Goal: Information Seeking & Learning: Learn about a topic

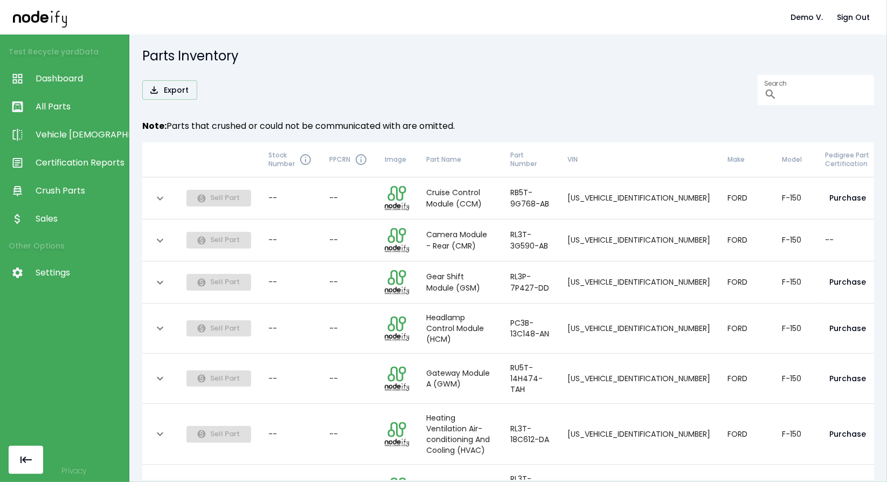
click at [395, 62] on h5 "Parts Inventory" at bounding box center [508, 55] width 732 height 17
drag, startPoint x: 395, startPoint y: 62, endPoint x: 206, endPoint y: 99, distance: 193.2
click at [206, 99] on div "Parts Inventory Export Search ​ Note: Parts that crushed or could not be commun…" at bounding box center [508, 257] width 758 height 447
click at [100, 149] on link "Certification Reports" at bounding box center [64, 163] width 129 height 28
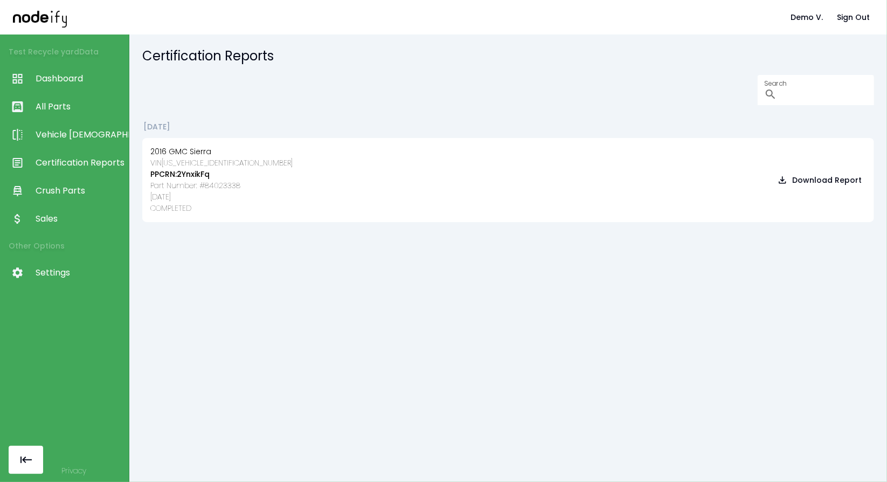
click at [64, 79] on span "Dashboard" at bounding box center [80, 78] width 88 height 13
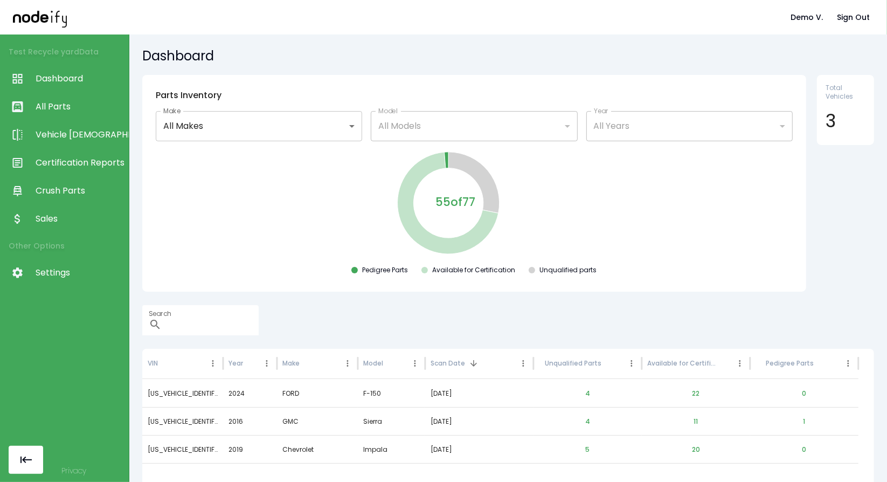
scroll to position [52, 0]
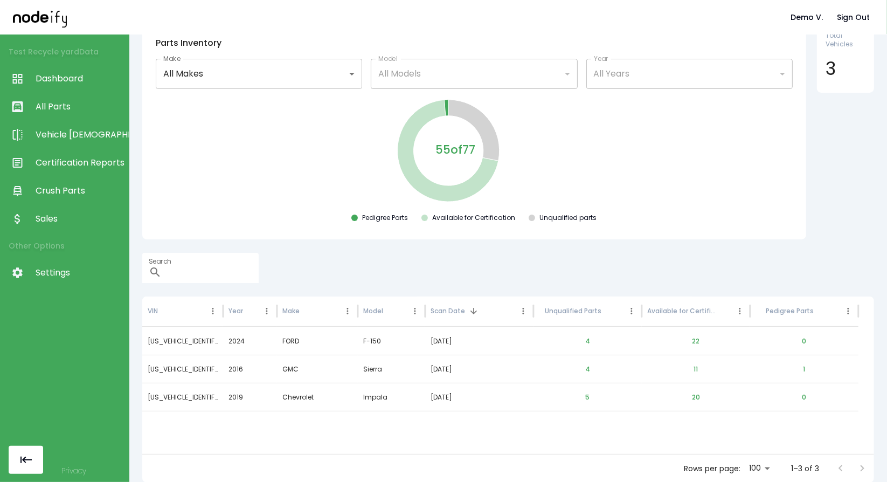
click at [640, 121] on div "55 of 77 Pedigree Parts Available for Certification Unqualified parts" at bounding box center [474, 162] width 647 height 129
click at [72, 71] on link "Dashboard" at bounding box center [64, 79] width 129 height 28
click at [867, 19] on button "Sign Out" at bounding box center [852, 18] width 41 height 20
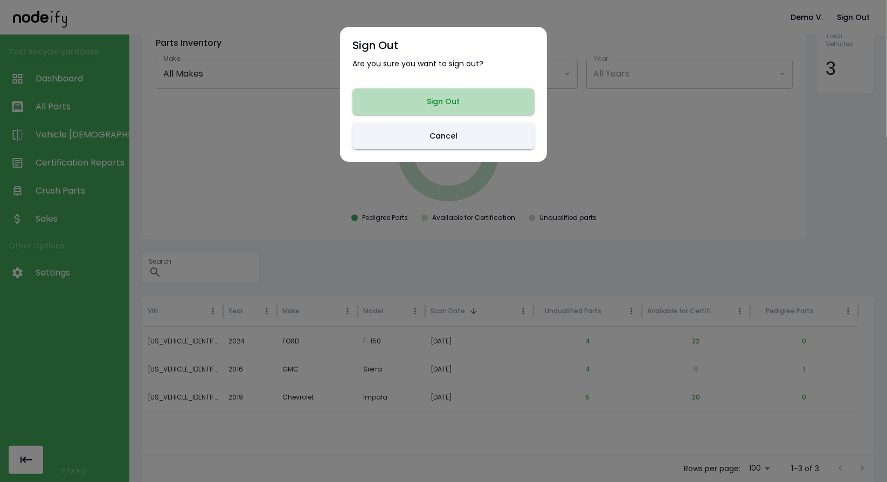
click at [508, 96] on button "Sign Out" at bounding box center [443, 101] width 182 height 26
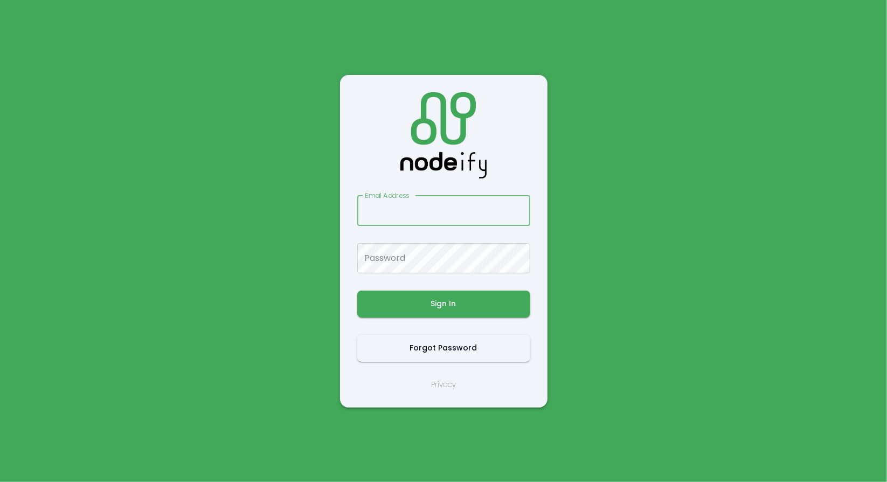
type input "**********"
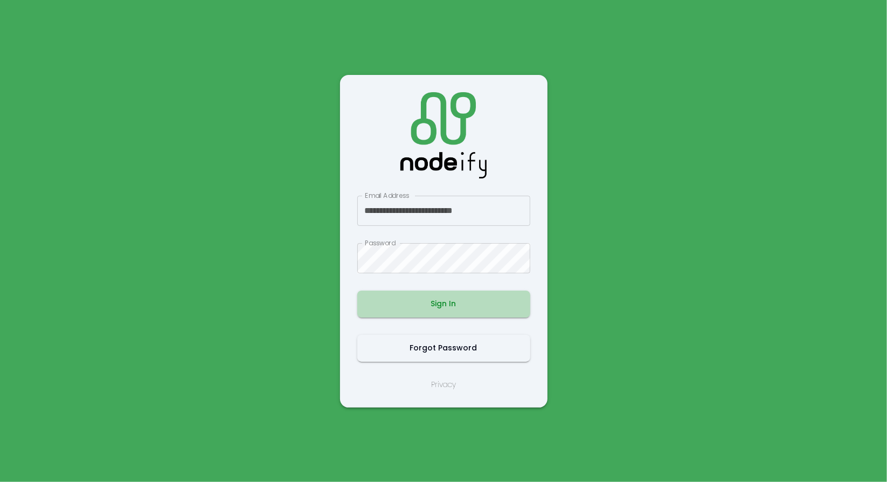
click at [443, 311] on button "Sign In" at bounding box center [443, 303] width 173 height 27
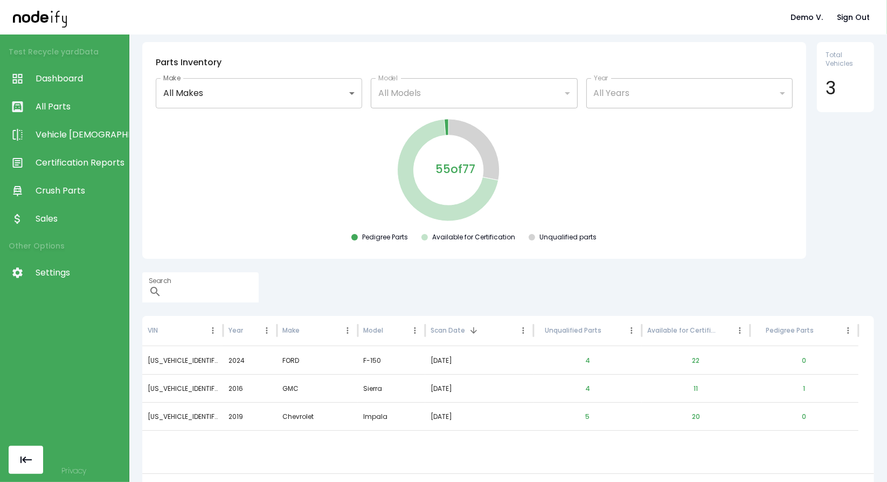
scroll to position [52, 0]
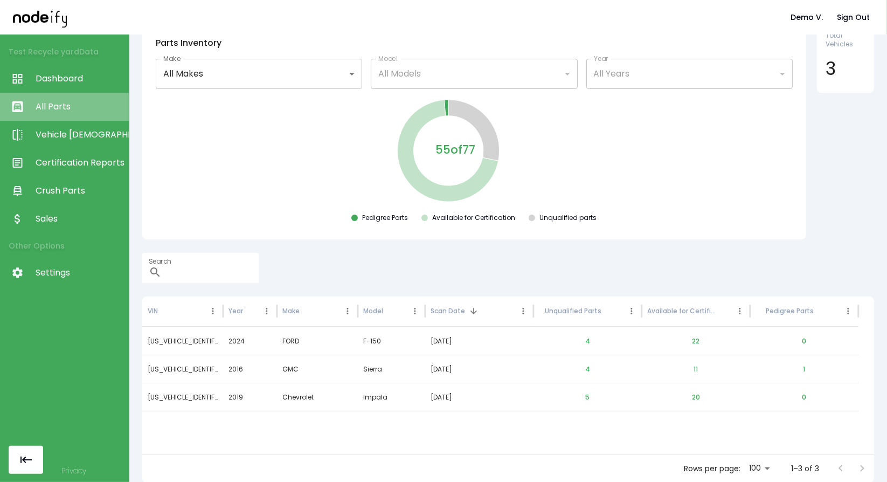
click at [57, 110] on span "All Parts" at bounding box center [80, 106] width 88 height 13
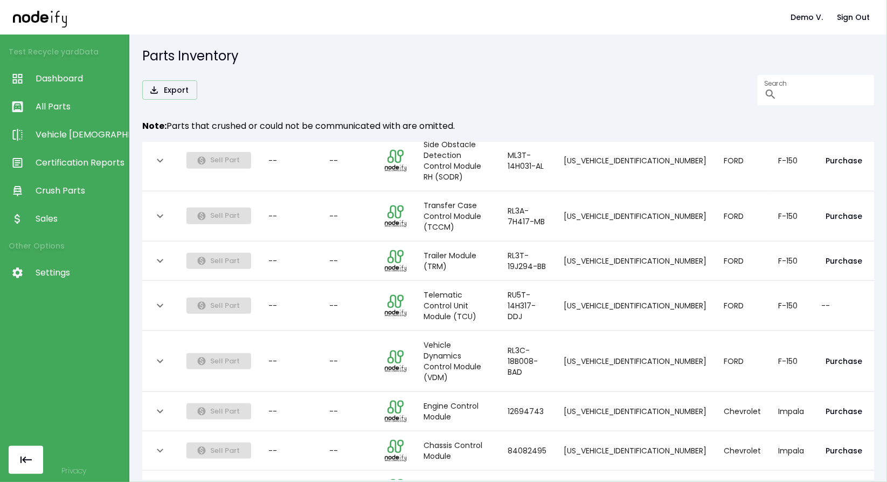
scroll to position [0, 56]
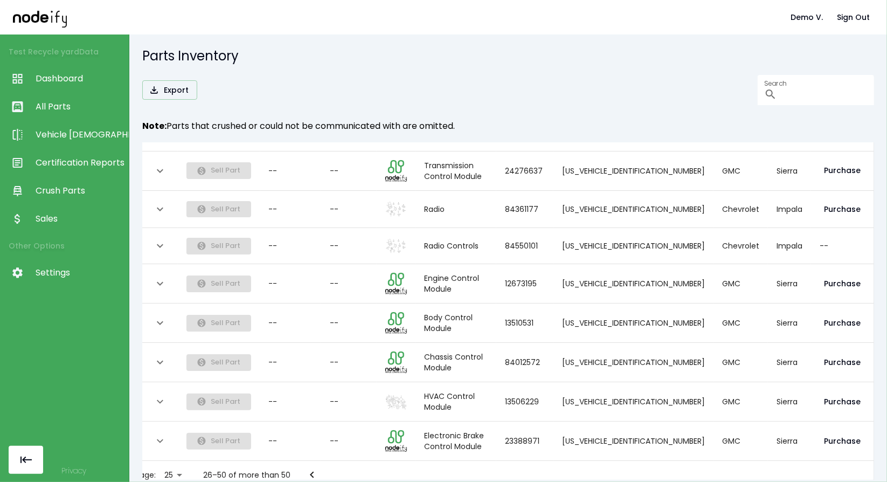
scroll to position [0, 0]
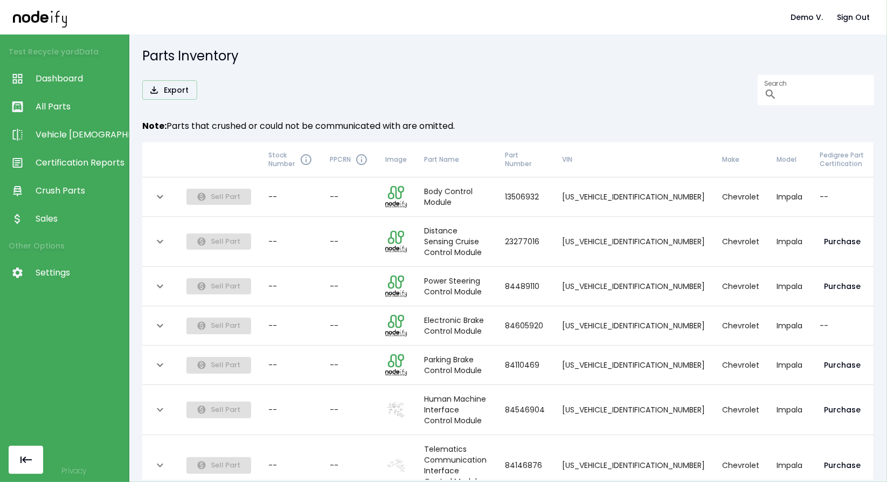
click at [82, 171] on link "Certification Reports" at bounding box center [64, 163] width 129 height 28
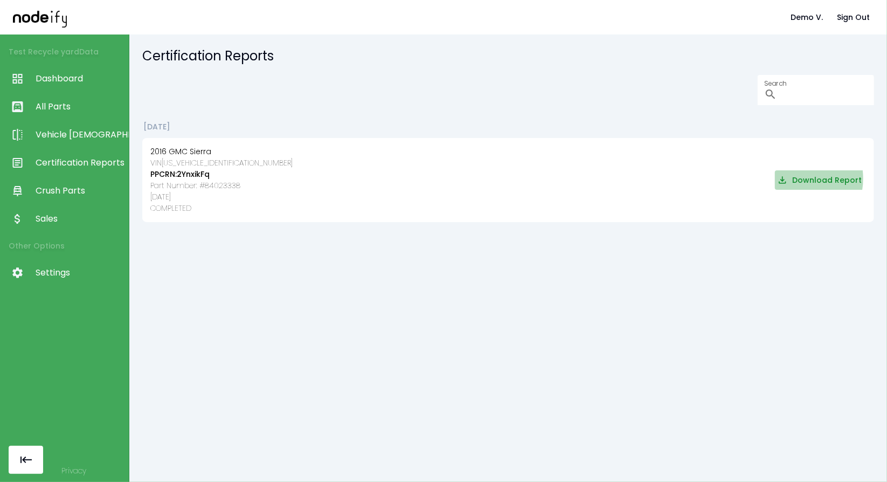
click at [777, 178] on button "Download Report" at bounding box center [820, 180] width 91 height 20
click at [54, 76] on span "Dashboard" at bounding box center [80, 78] width 88 height 13
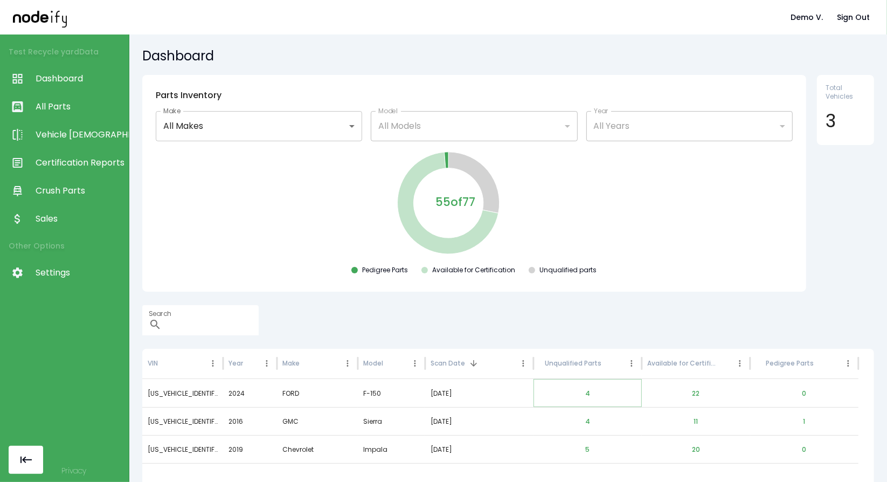
click at [588, 392] on button "4" at bounding box center [587, 393] width 22 height 26
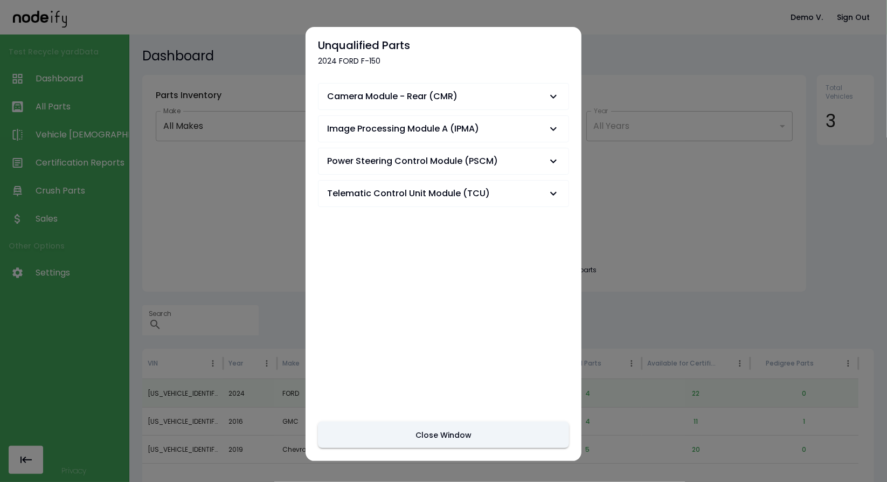
click at [536, 91] on span "Camera Module - Rear (CMR)" at bounding box center [437, 96] width 220 height 13
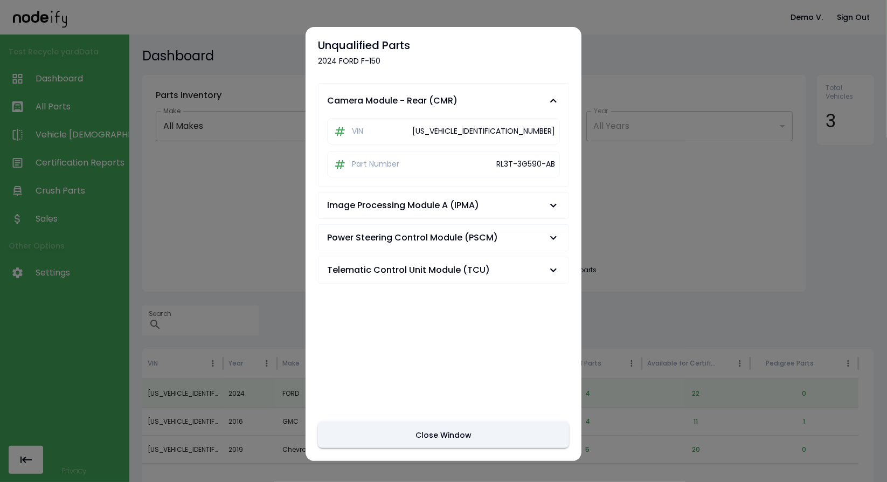
click at [547, 101] on icon "button" at bounding box center [553, 100] width 13 height 13
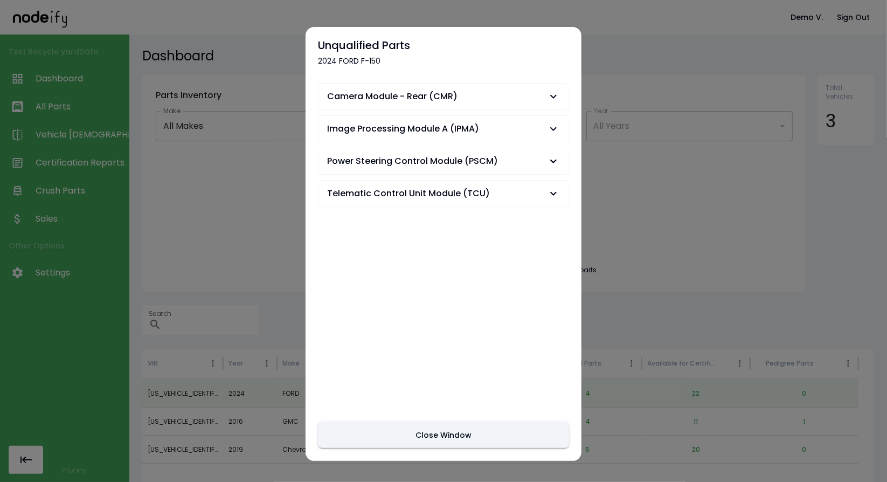
click at [547, 101] on icon "button" at bounding box center [553, 96] width 13 height 13
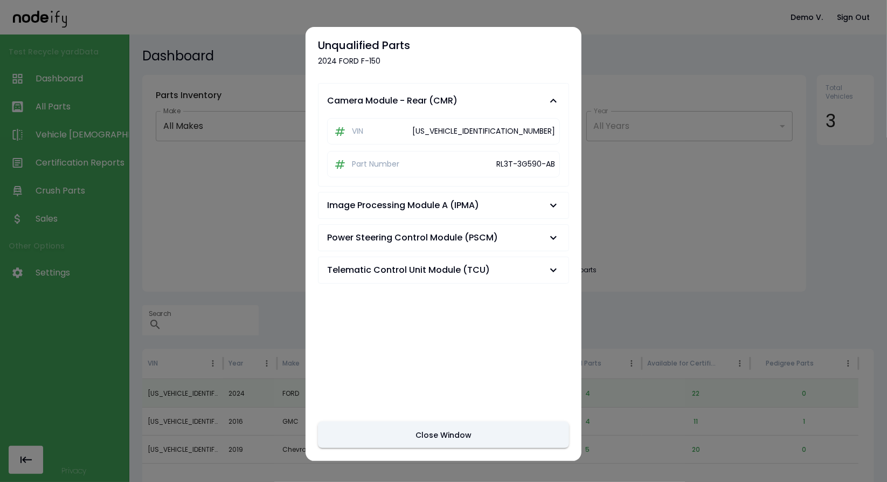
click at [547, 98] on icon "button" at bounding box center [553, 100] width 13 height 13
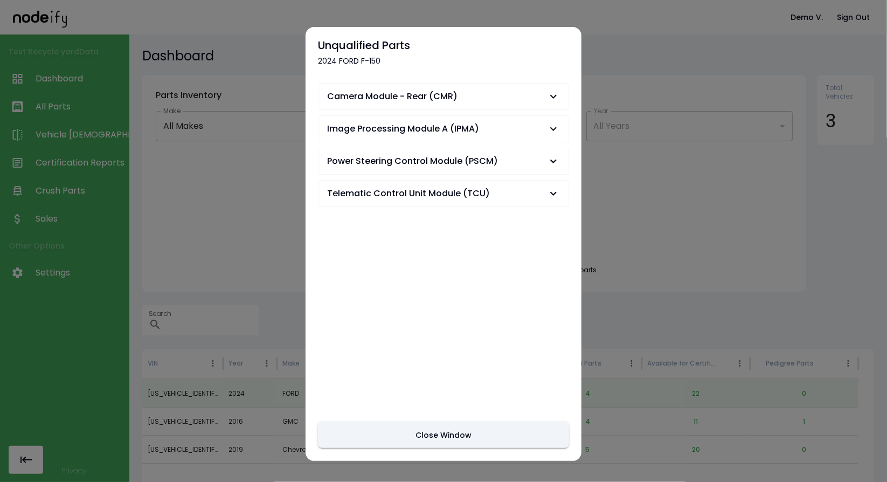
drag, startPoint x: 544, startPoint y: 98, endPoint x: 529, endPoint y: 93, distance: 15.8
click at [529, 93] on span "Camera Module - Rear (CMR)" at bounding box center [437, 96] width 220 height 13
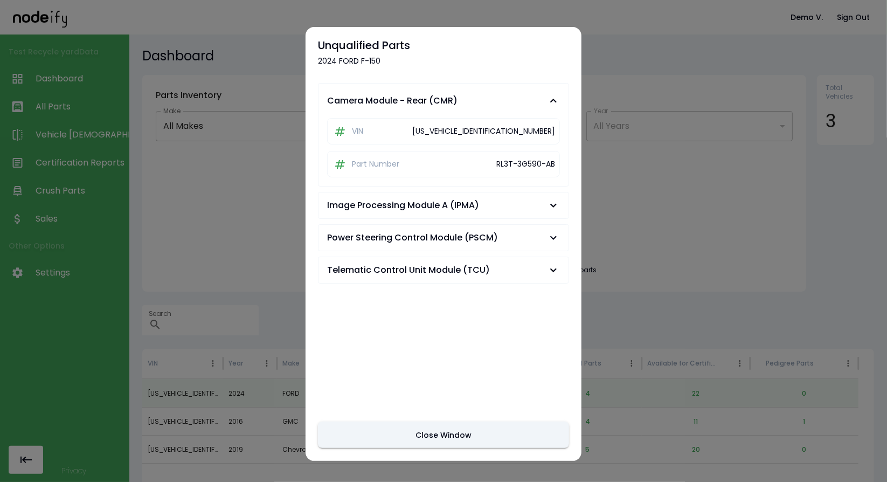
click at [547, 201] on icon "button" at bounding box center [553, 205] width 13 height 13
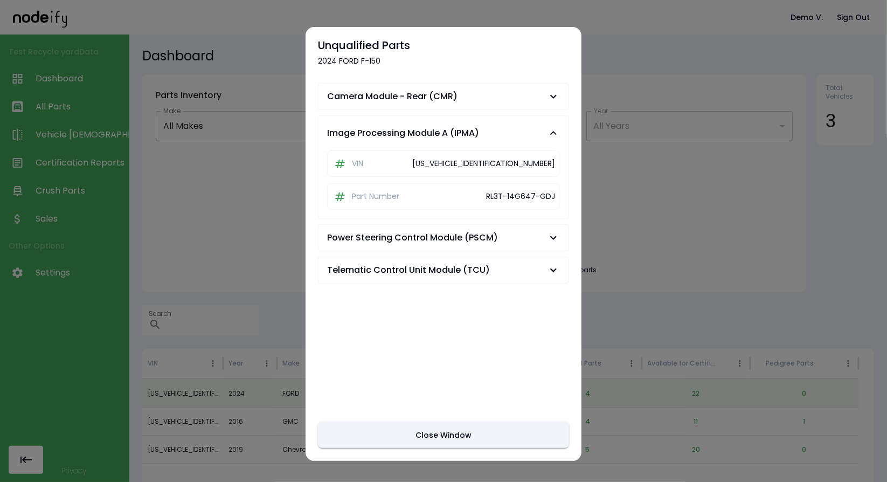
click at [547, 231] on icon "button" at bounding box center [553, 237] width 13 height 13
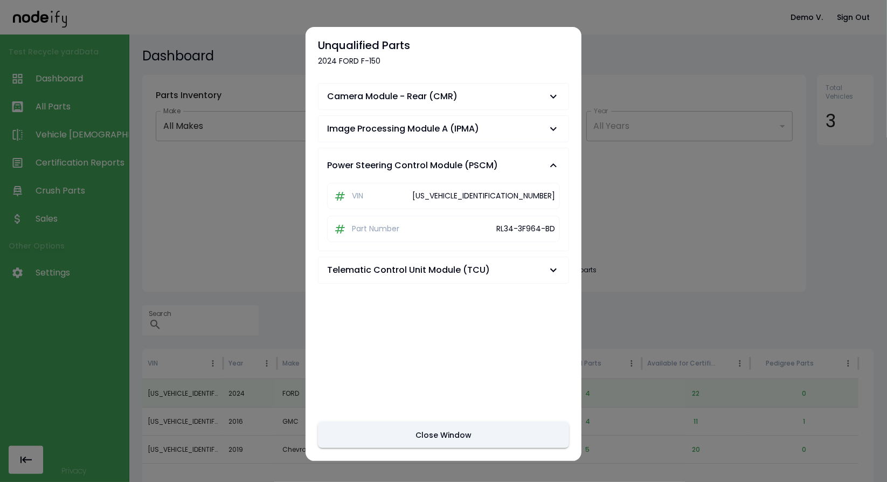
click at [533, 263] on span "Telematic Control Unit Module (TCU)" at bounding box center [437, 269] width 220 height 13
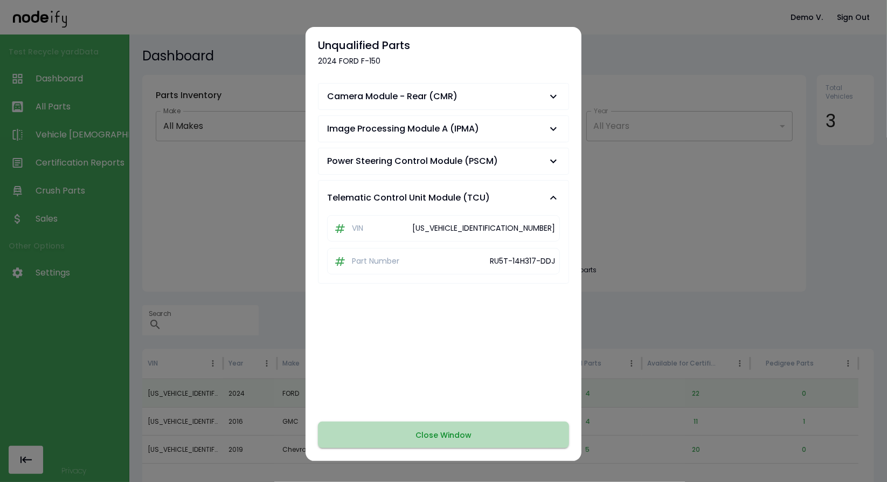
click at [520, 428] on button "Close Window" at bounding box center [443, 434] width 251 height 26
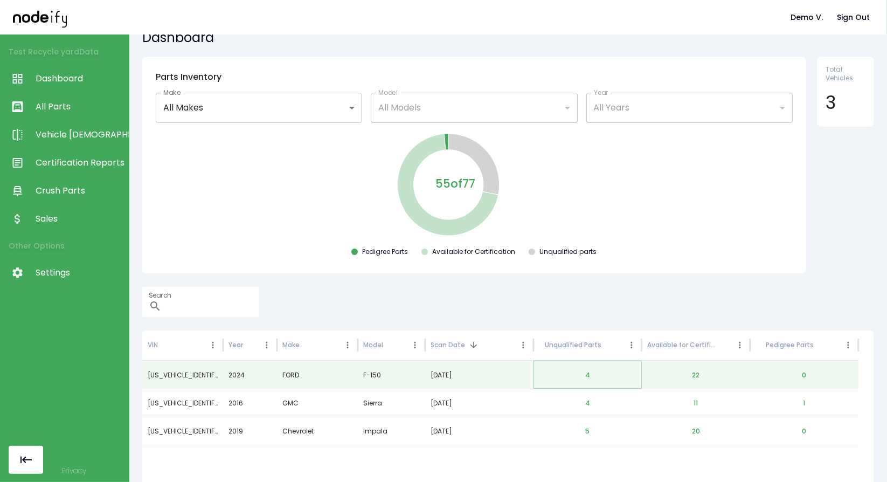
scroll to position [17, 0]
click at [697, 428] on button "20" at bounding box center [695, 432] width 25 height 26
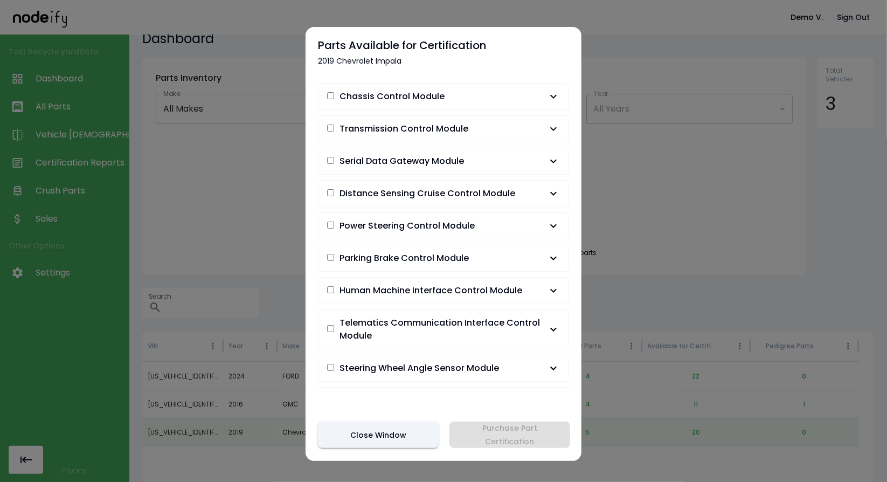
scroll to position [0, 0]
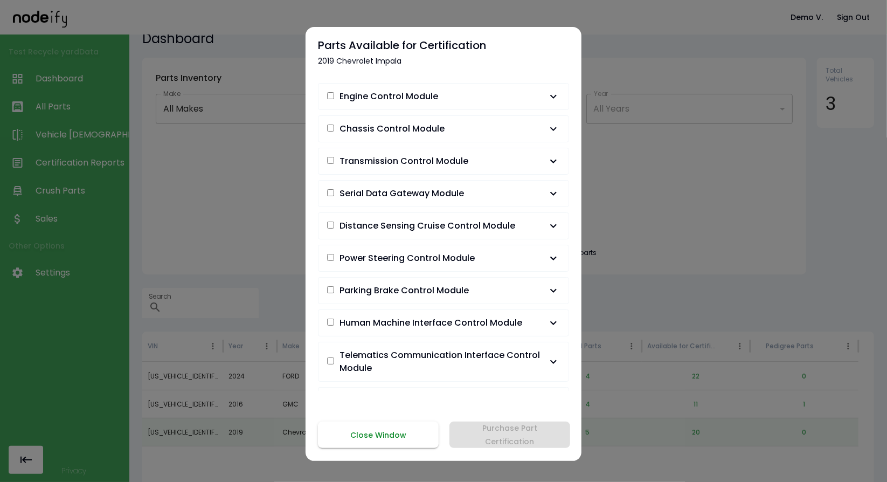
click at [397, 435] on button "Close Window" at bounding box center [378, 434] width 121 height 26
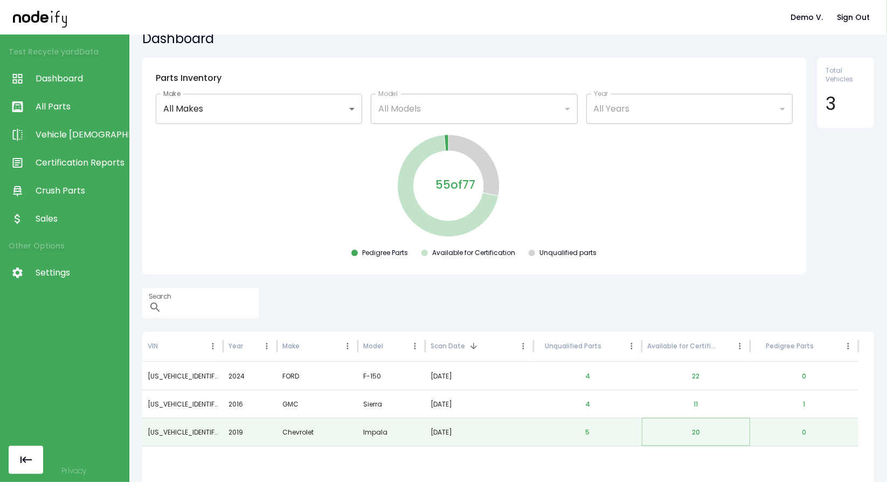
click at [690, 431] on button "20" at bounding box center [695, 432] width 25 height 26
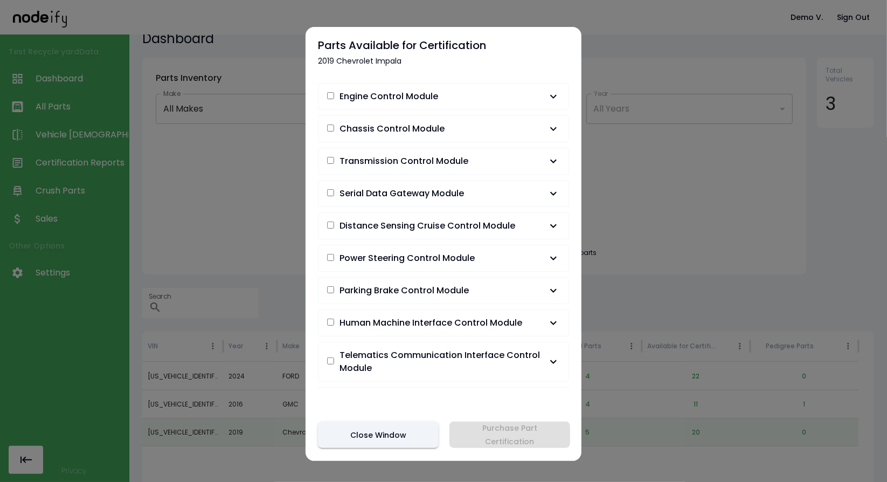
click at [547, 253] on icon "button" at bounding box center [553, 258] width 13 height 13
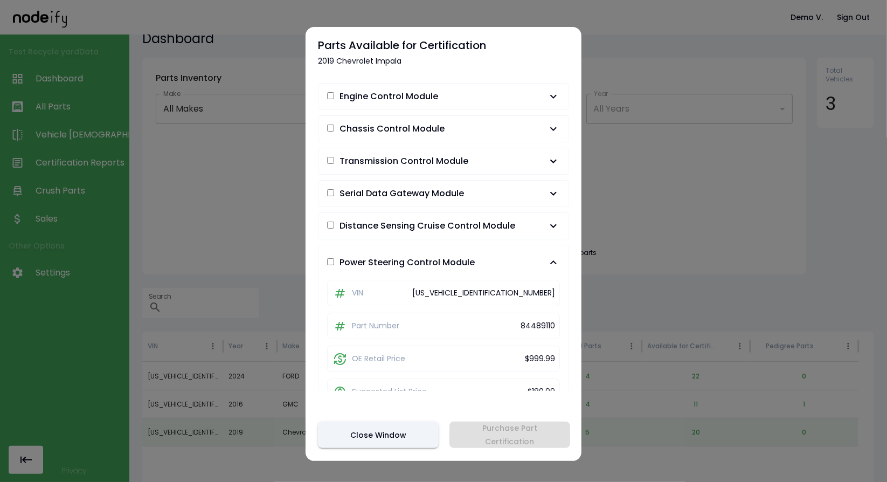
click at [548, 223] on icon "button" at bounding box center [553, 225] width 13 height 13
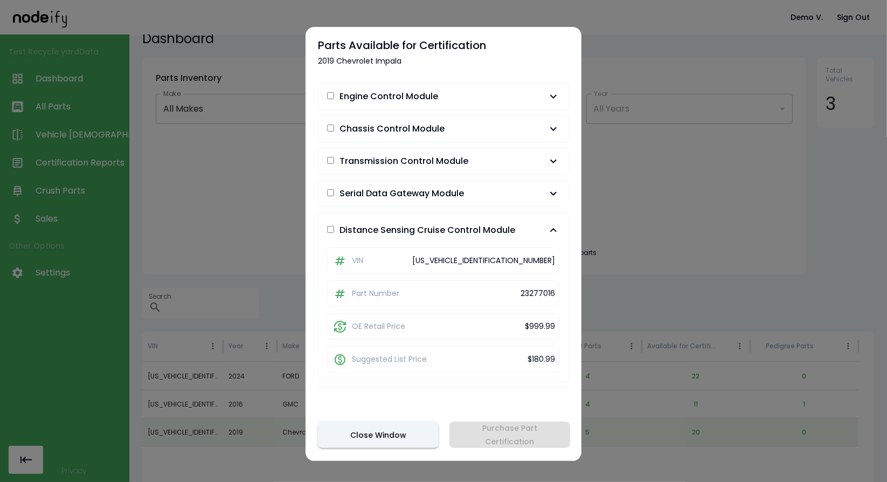
click at [547, 197] on icon "button" at bounding box center [553, 193] width 13 height 13
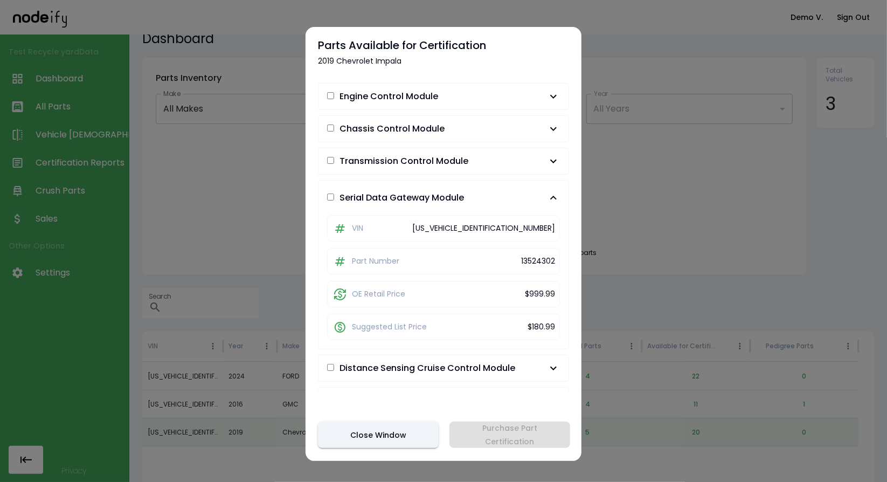
click at [539, 114] on div "Engine Control Module VIN [US_VEHICLE_IDENTIFICATION_NUMBER] Part Number 126947…" at bounding box center [443, 234] width 251 height 313
click at [547, 122] on icon "button" at bounding box center [553, 128] width 13 height 13
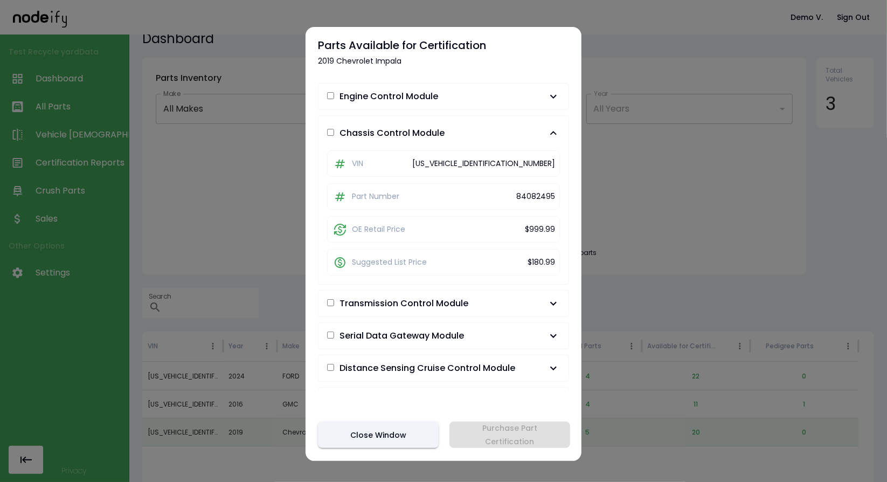
click at [542, 122] on button "Chassis Control Module" at bounding box center [443, 133] width 250 height 34
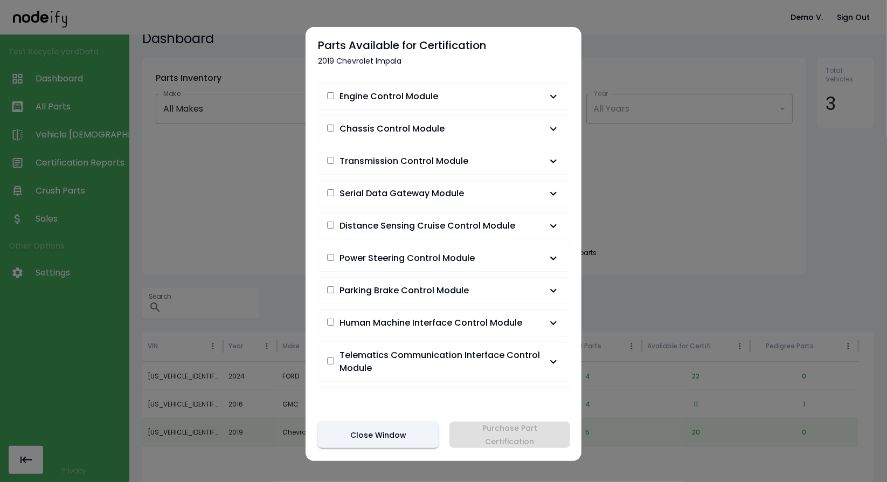
scroll to position [350, 0]
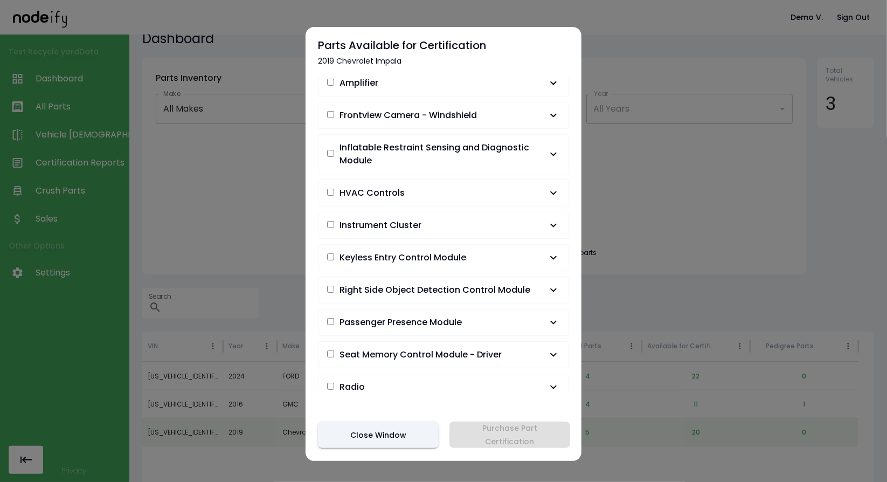
click at [455, 393] on div "Parts Available for Certification 2019 Chevrolet Impala Engine Control Module V…" at bounding box center [443, 244] width 276 height 434
click at [459, 385] on button "Radio" at bounding box center [443, 387] width 250 height 26
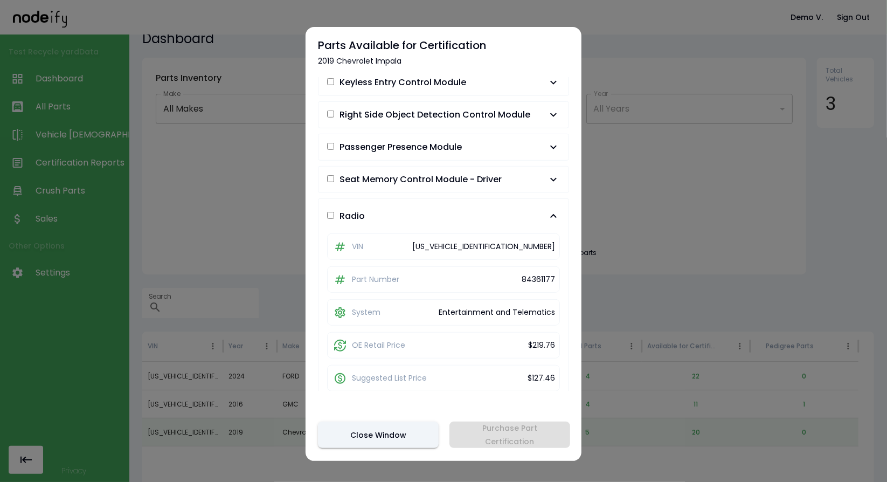
scroll to position [524, 0]
click at [410, 430] on button "Close Window" at bounding box center [378, 434] width 121 height 26
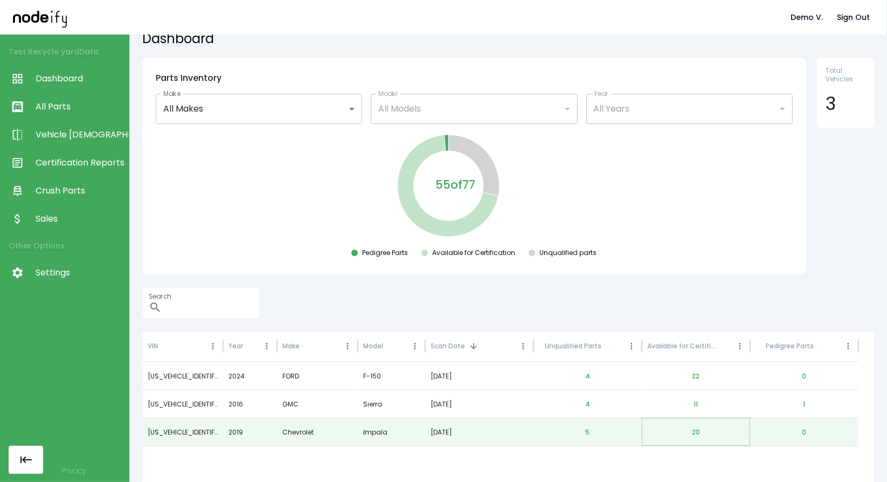
scroll to position [0, 0]
